Goal: Information Seeking & Learning: Learn about a topic

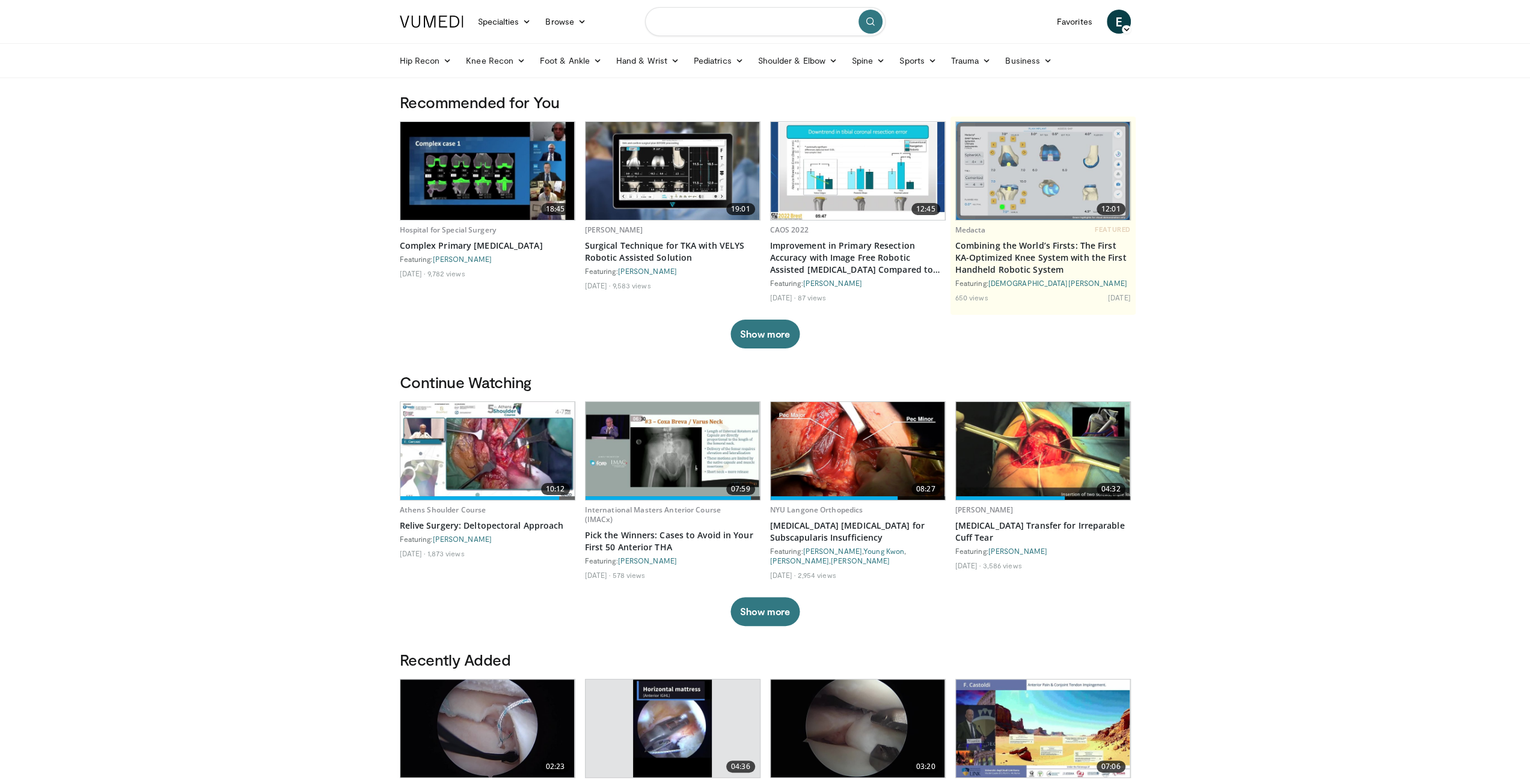
click at [763, 16] on input "Search topics, interventions" at bounding box center [766, 21] width 241 height 29
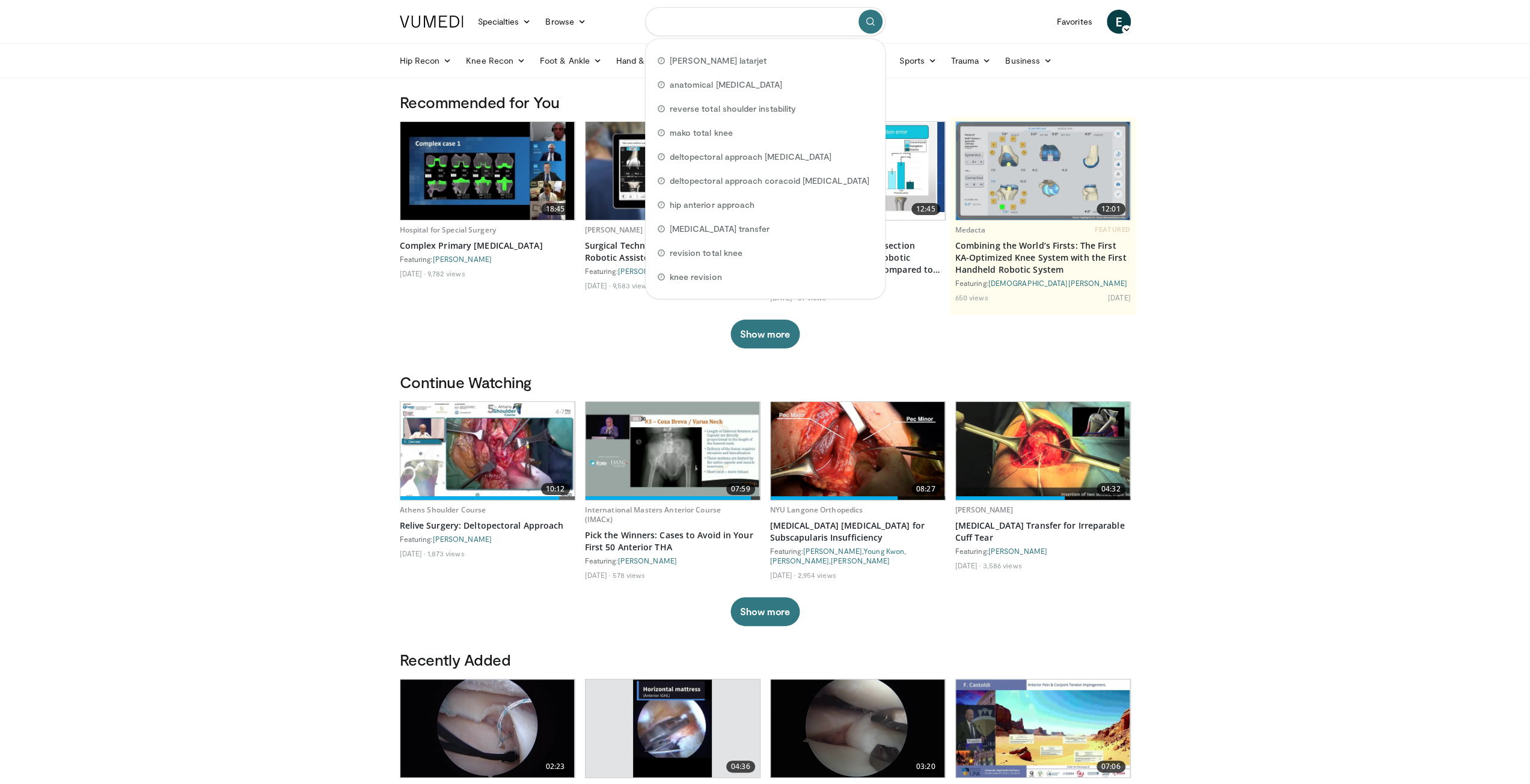
click at [761, 17] on input "Search topics, interventions" at bounding box center [766, 21] width 241 height 29
click at [762, 17] on input "Search topics, interventions" at bounding box center [766, 21] width 241 height 29
click at [1159, 76] on div "Hip Recon Hip Arthroplasty Revision Hip Arthroplasty Hip Preservation Knee Reco…" at bounding box center [765, 60] width 1530 height 35
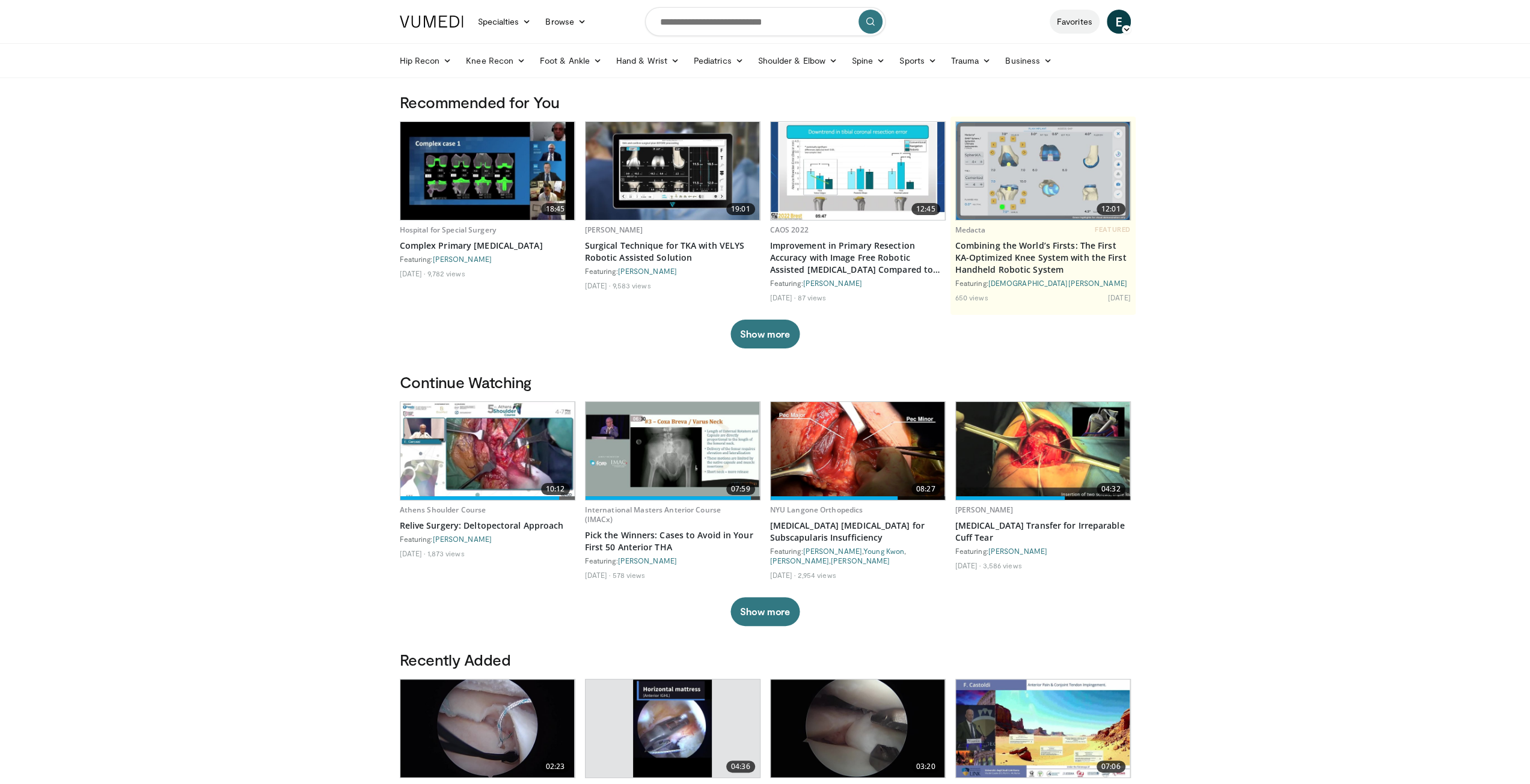
click at [1075, 16] on link "Favorites" at bounding box center [1074, 21] width 50 height 24
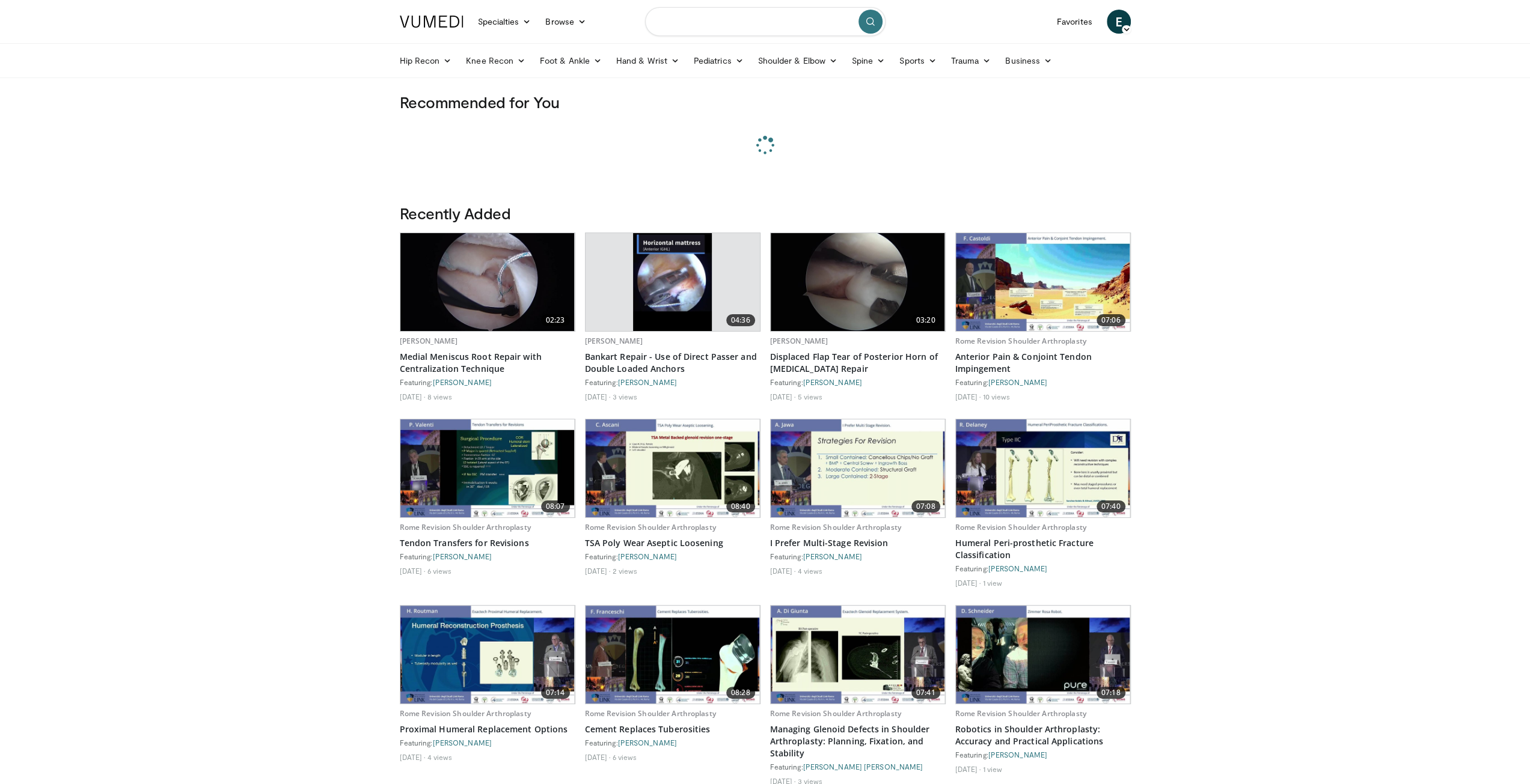
click at [716, 30] on input "Search topics, interventions" at bounding box center [766, 21] width 241 height 29
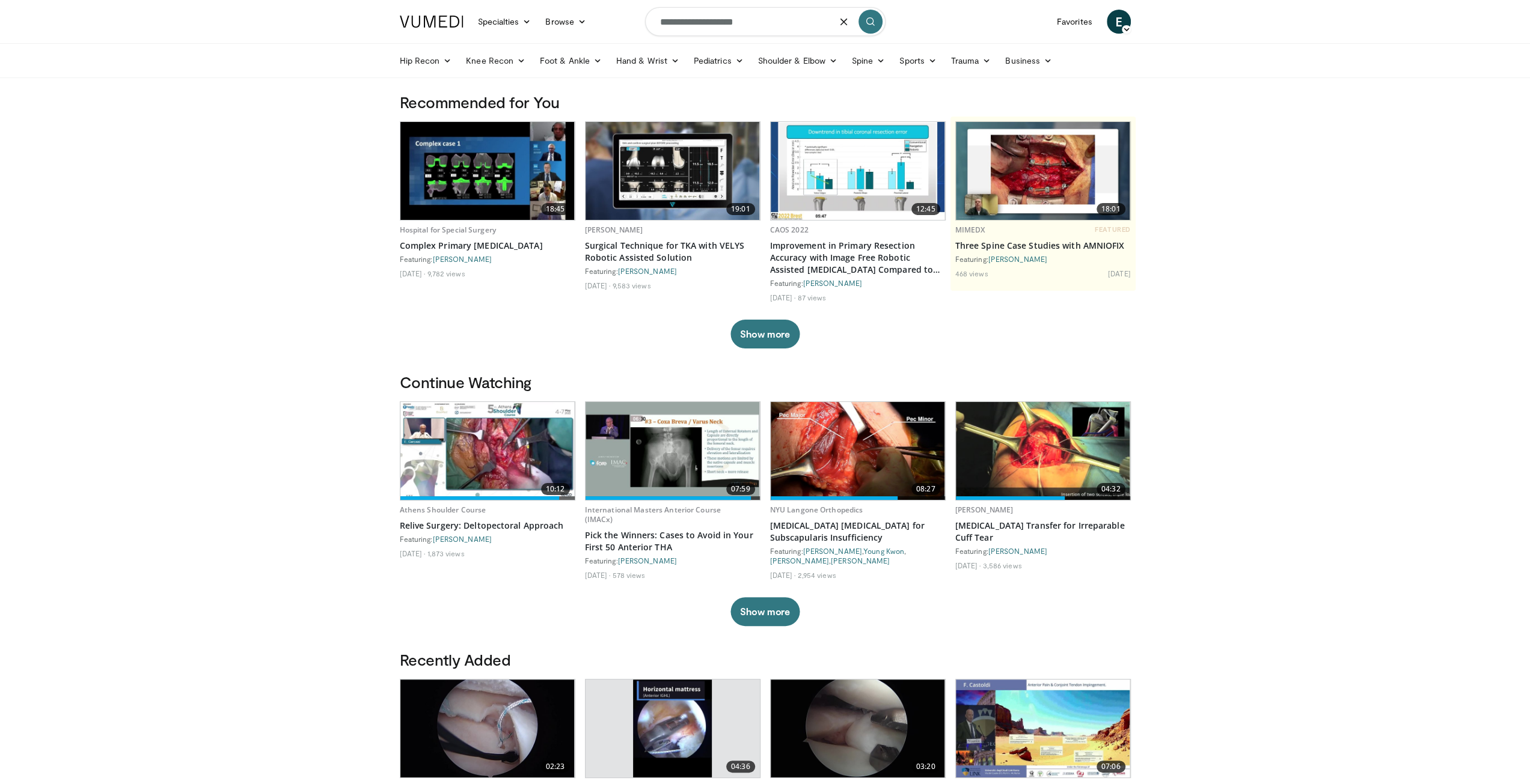
type input "**********"
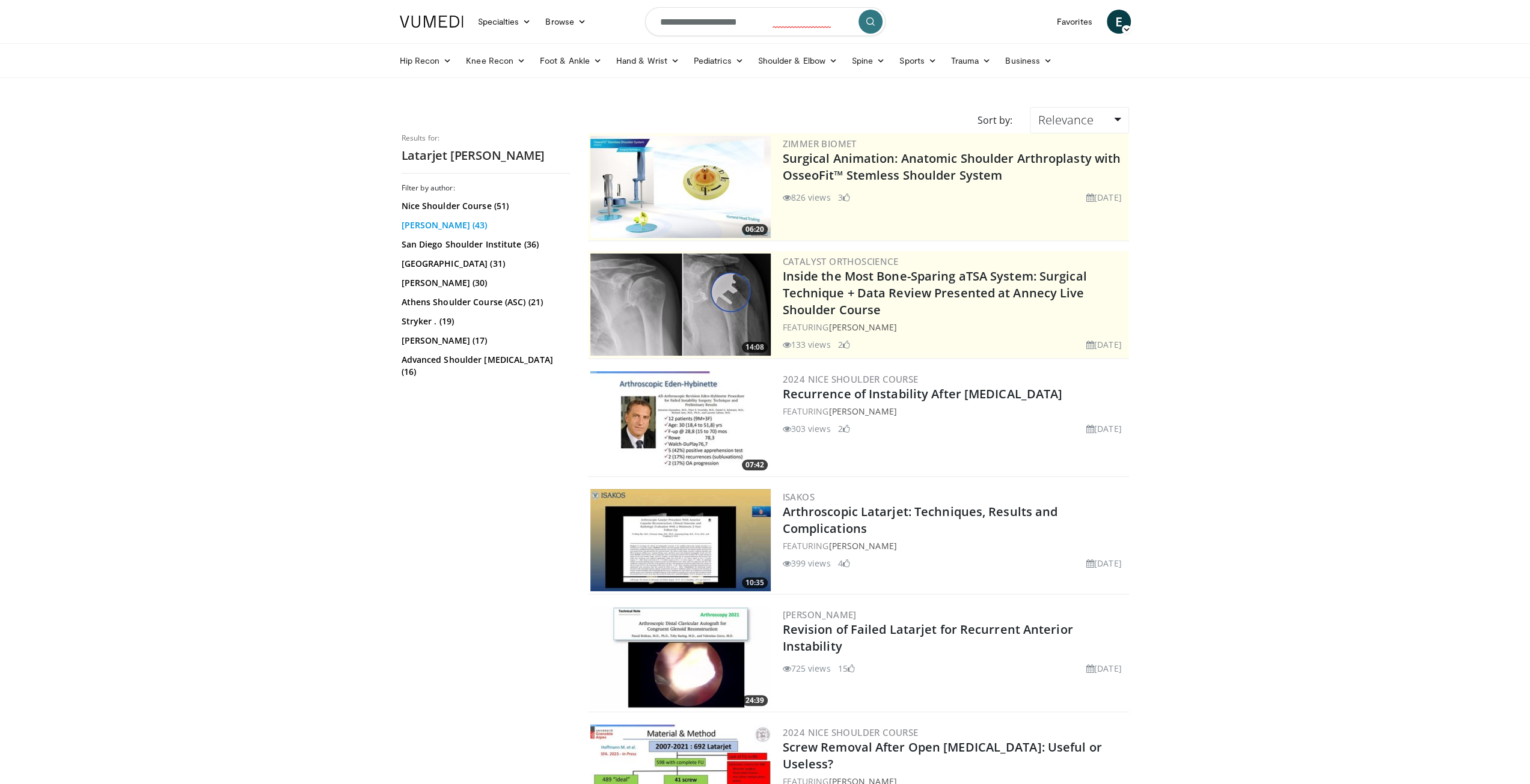
click at [461, 225] on link "Gilles Walch (43)" at bounding box center [484, 225] width 165 height 12
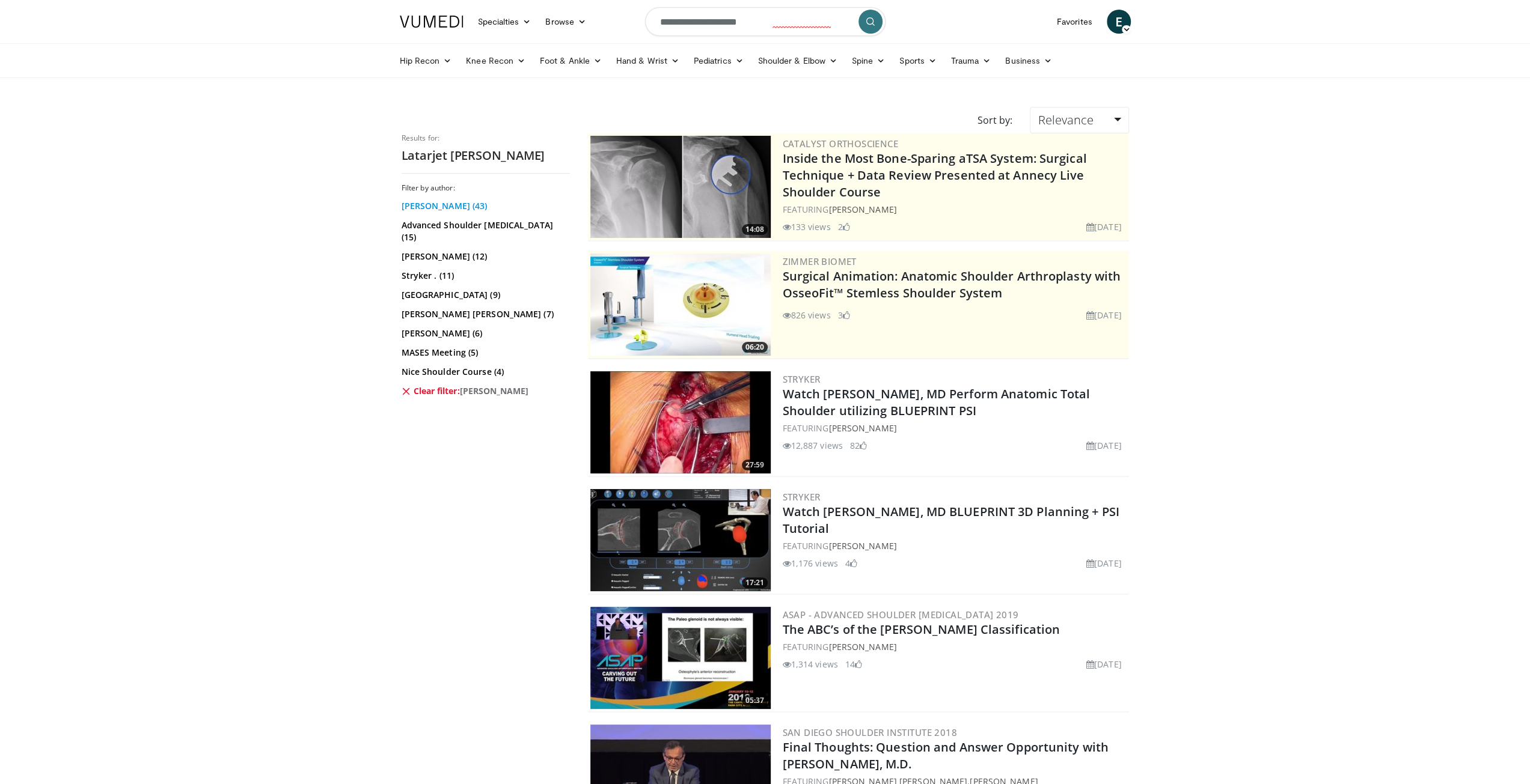
click at [457, 208] on link "[PERSON_NAME] (43)" at bounding box center [484, 206] width 165 height 12
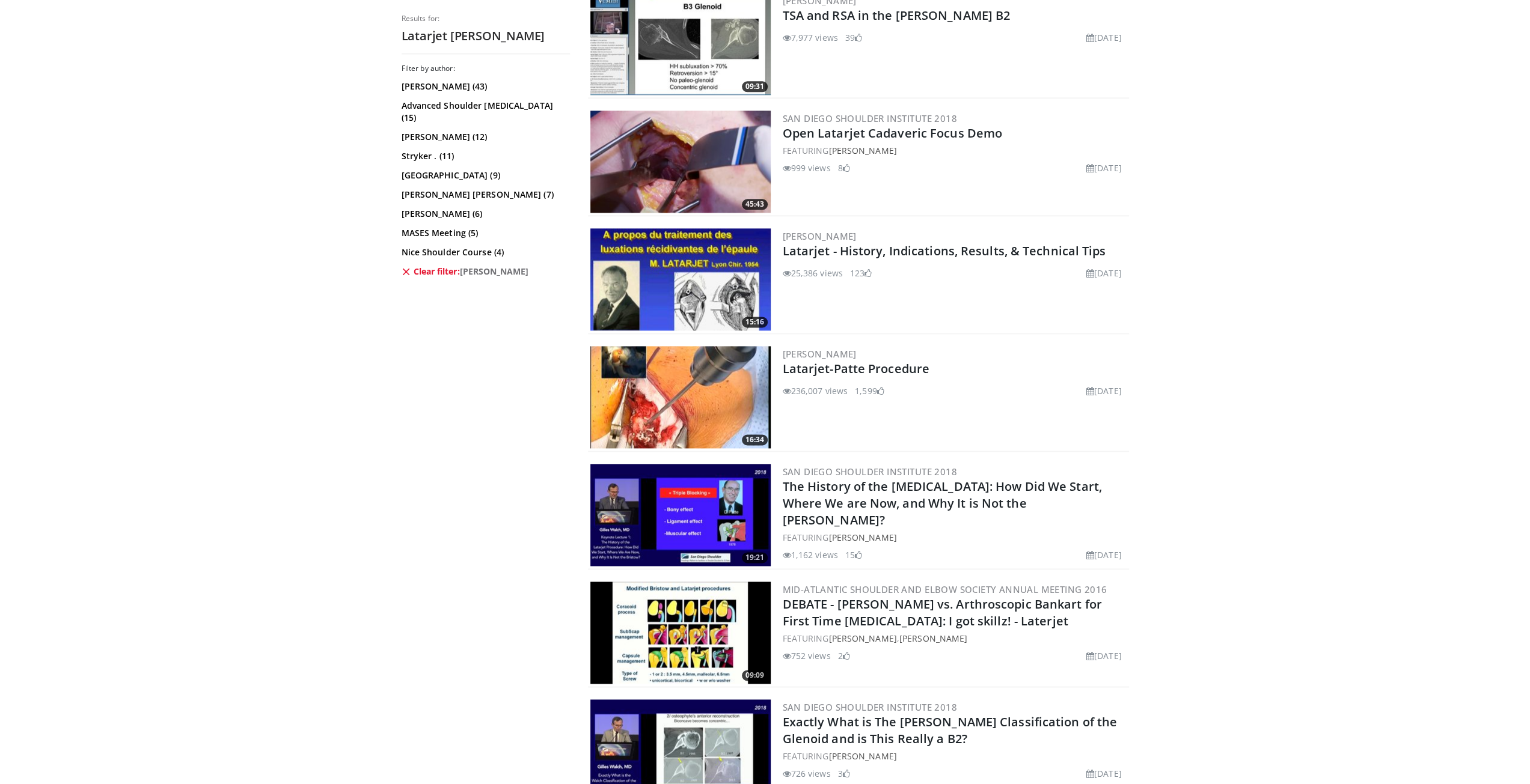
scroll to position [1743, 0]
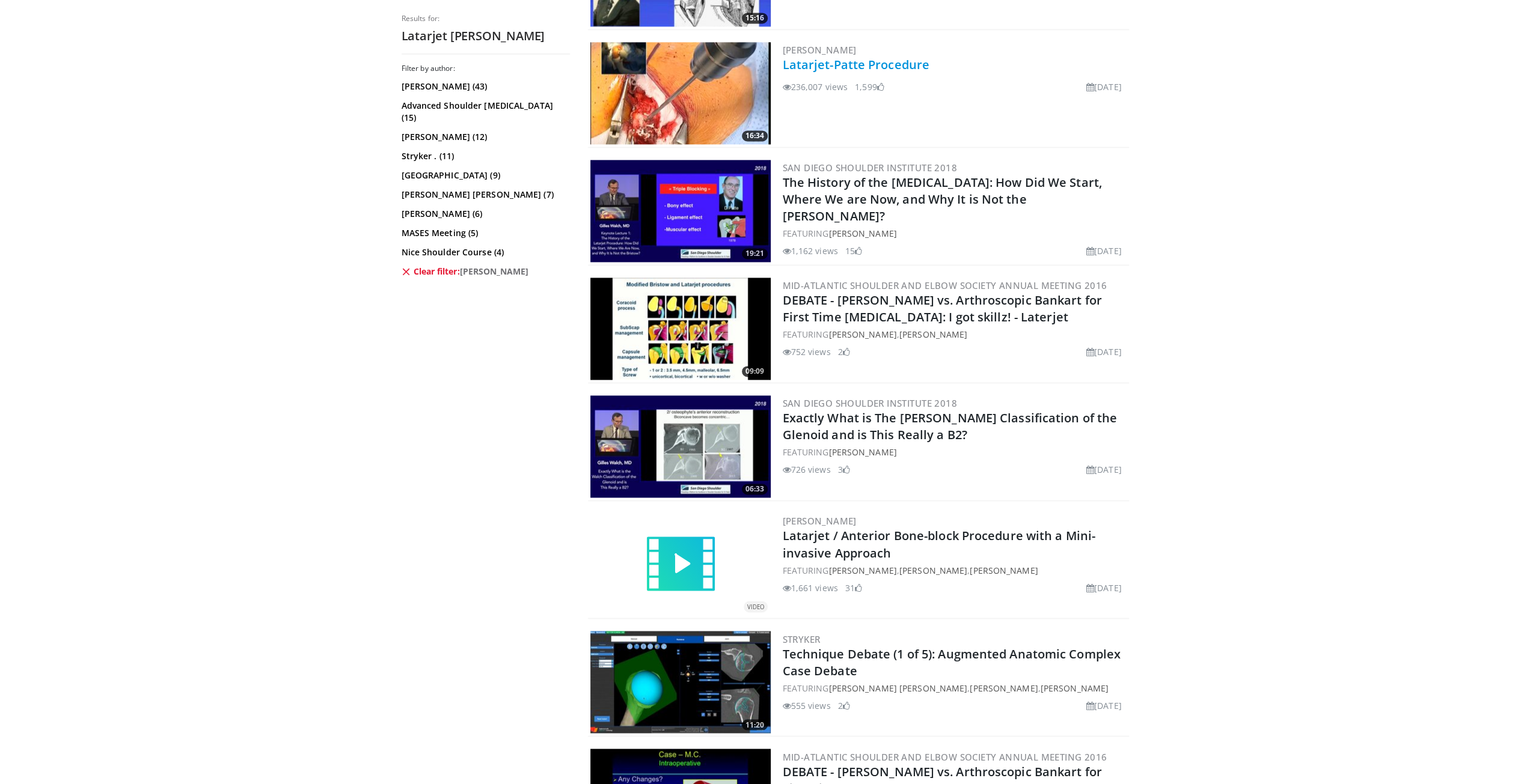
click at [858, 68] on link "Latarjet-Patte Procedure" at bounding box center [856, 64] width 147 height 16
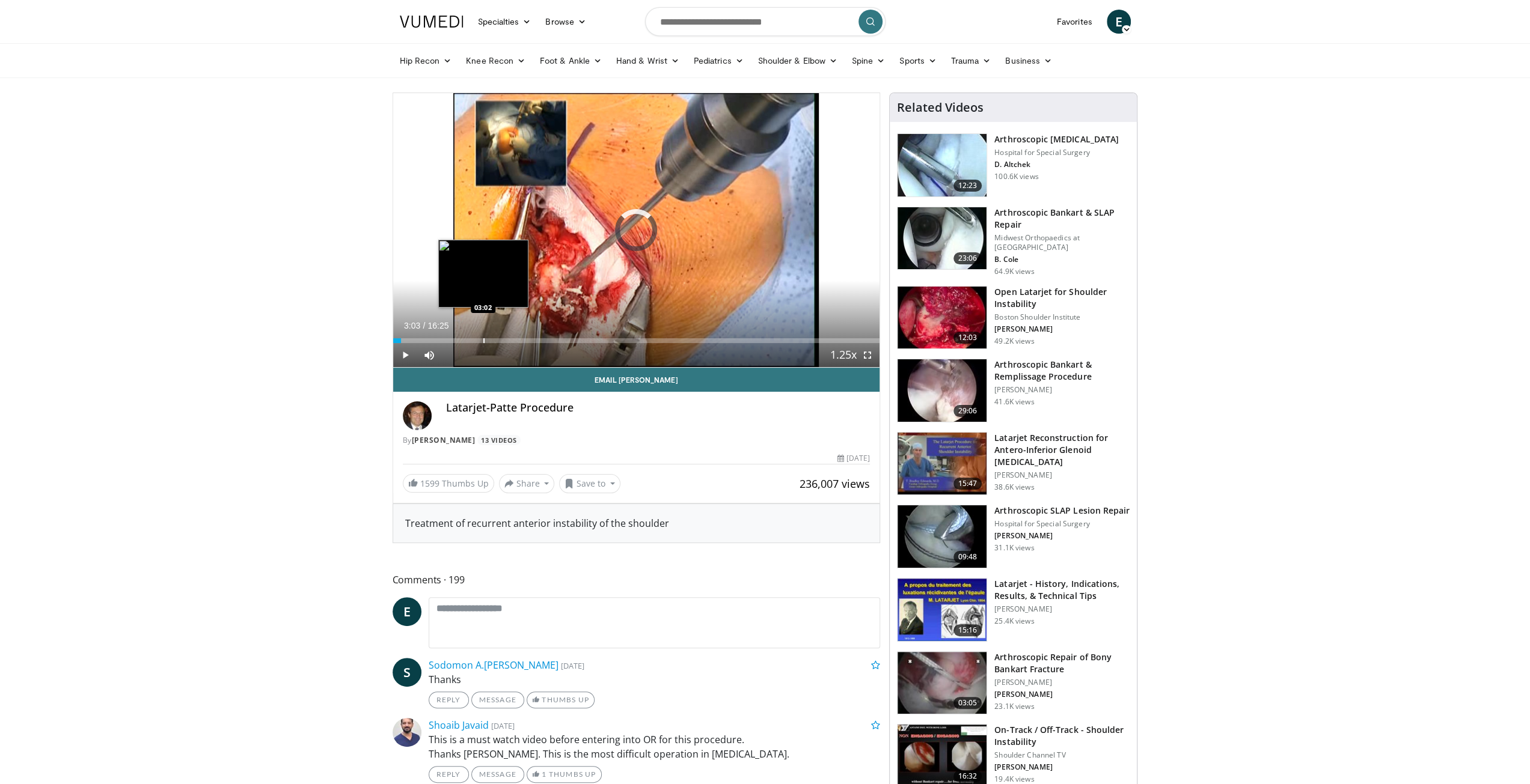
click at [483, 341] on div "Progress Bar" at bounding box center [484, 340] width 1 height 5
click at [539, 341] on div "Loaded : 20.30% 03:04 04:54" at bounding box center [637, 340] width 487 height 5
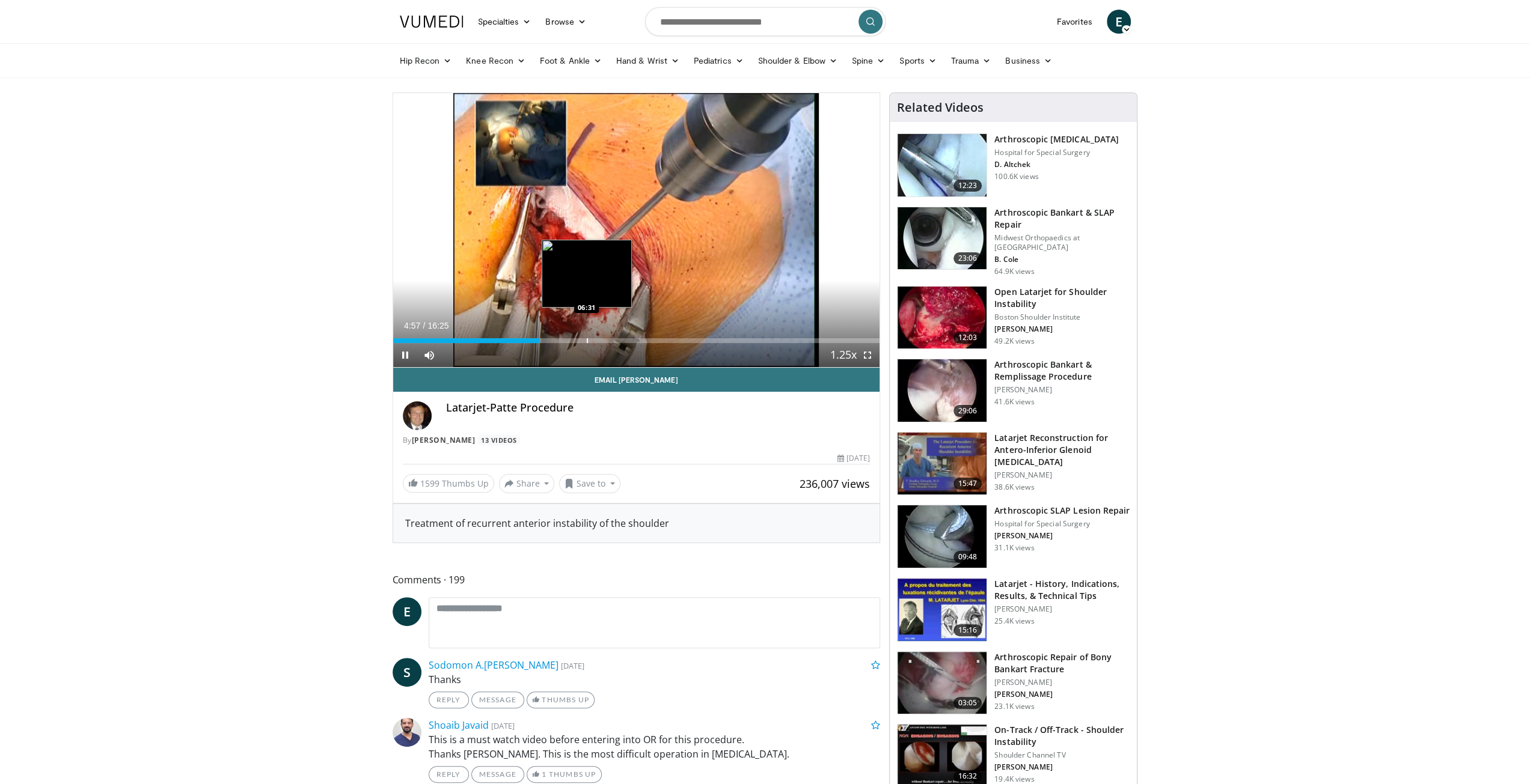
click at [589, 340] on div "Loaded : 30.45% 04:57 06:31" at bounding box center [637, 340] width 487 height 5
click at [410, 355] on span "Video Player" at bounding box center [405, 355] width 24 height 24
click at [399, 355] on span "Video Player" at bounding box center [405, 355] width 24 height 24
click at [404, 353] on span "Video Player" at bounding box center [405, 355] width 24 height 24
drag, startPoint x: 594, startPoint y: 338, endPoint x: 414, endPoint y: 324, distance: 180.5
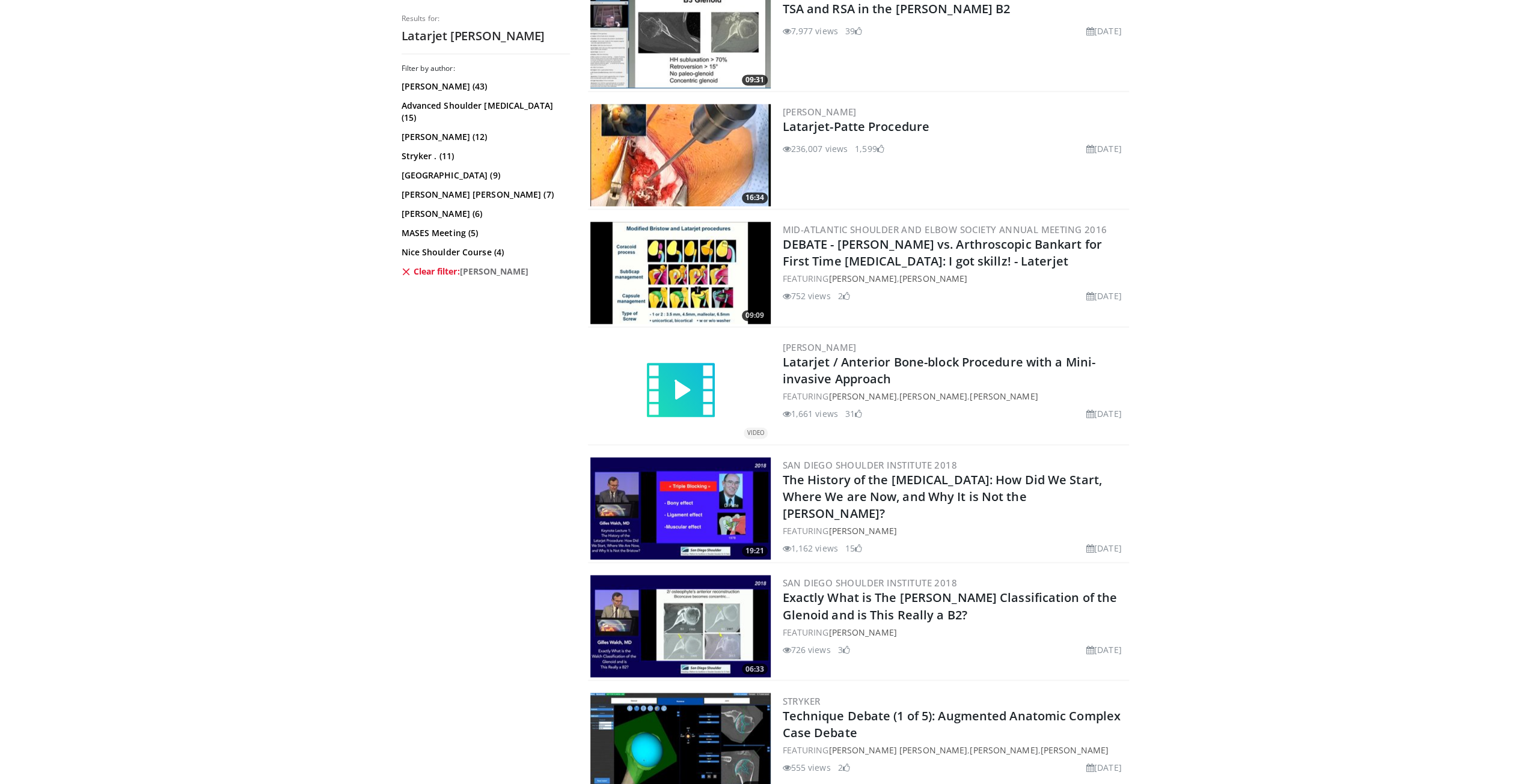
scroll to position [1622, 0]
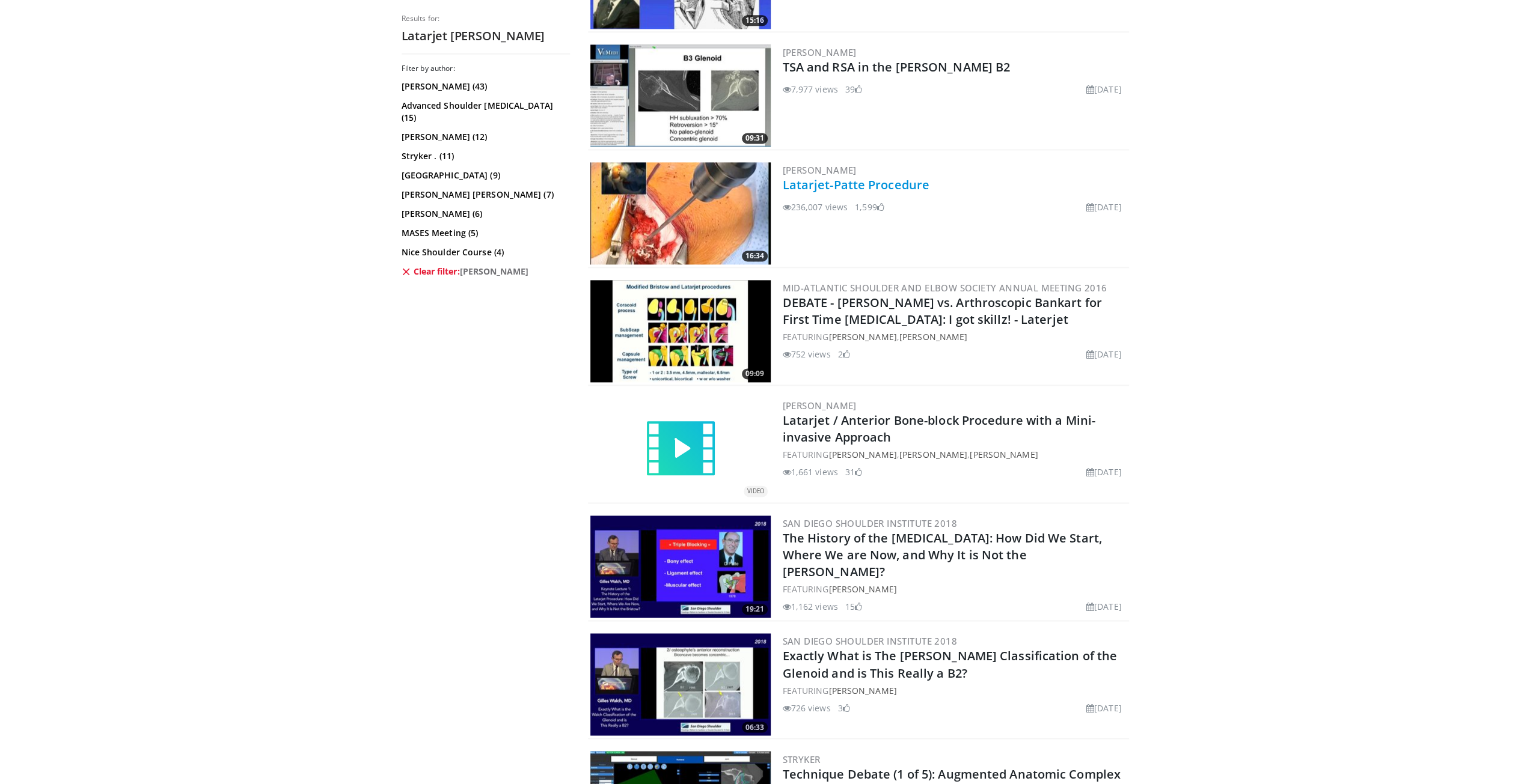
click at [835, 187] on link "Latarjet-Patte Procedure" at bounding box center [856, 185] width 147 height 16
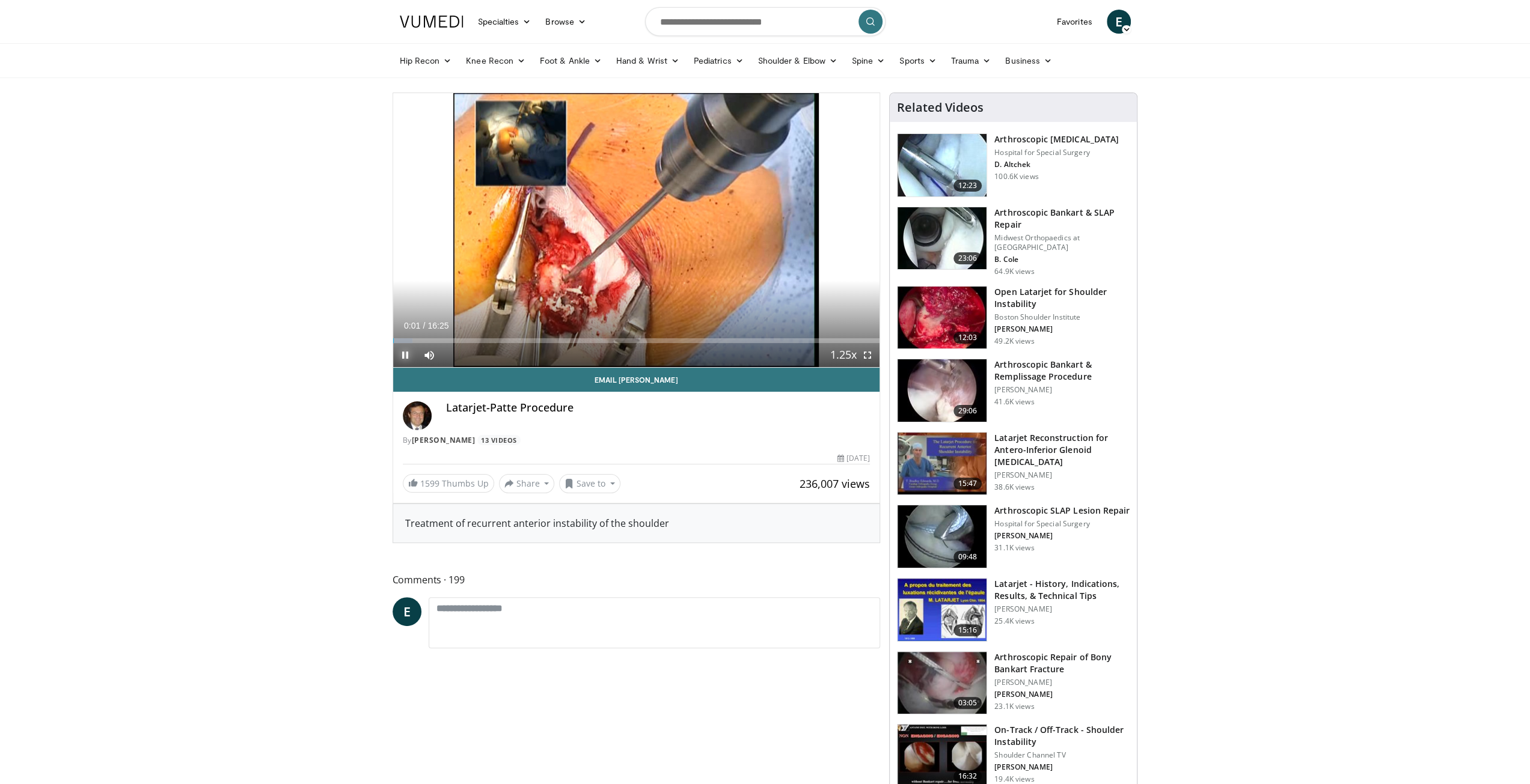
click at [406, 351] on span "Video Player" at bounding box center [405, 355] width 24 height 24
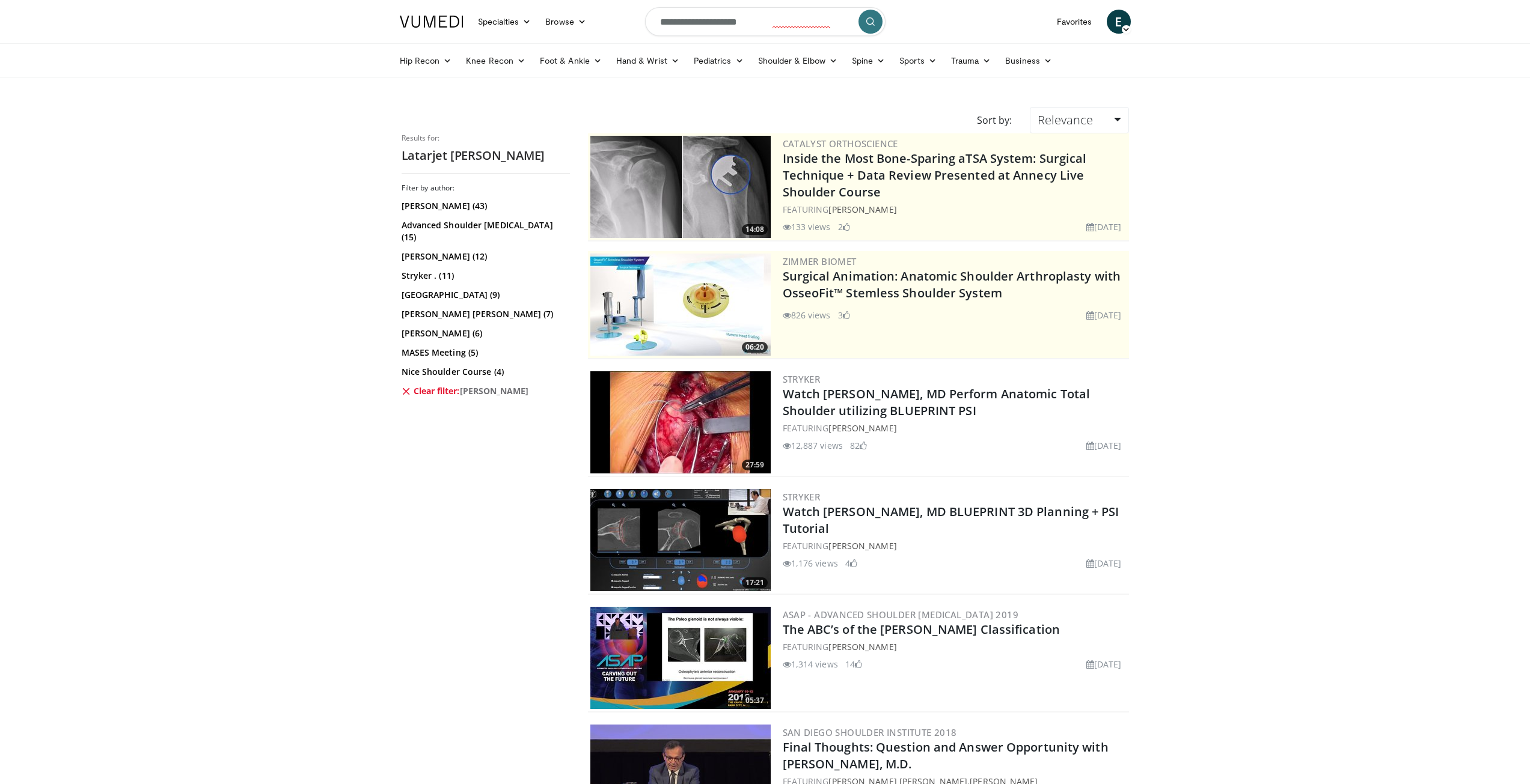
scroll to position [1630, 0]
